Goal: Book appointment/travel/reservation

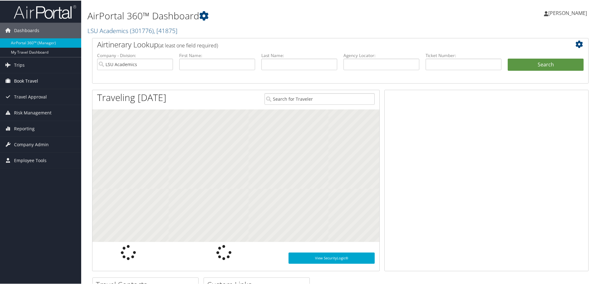
click at [27, 81] on span "Book Travel" at bounding box center [26, 81] width 24 height 16
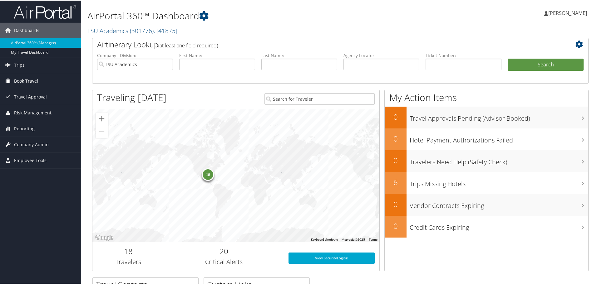
click at [17, 80] on span "Book Travel" at bounding box center [26, 81] width 24 height 16
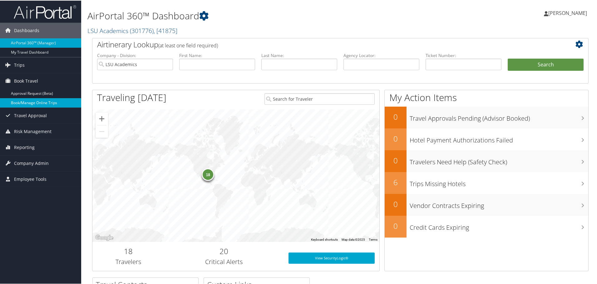
click at [25, 103] on link "Book/Manage Online Trips" at bounding box center [40, 102] width 81 height 9
